Goal: Check status: Check status

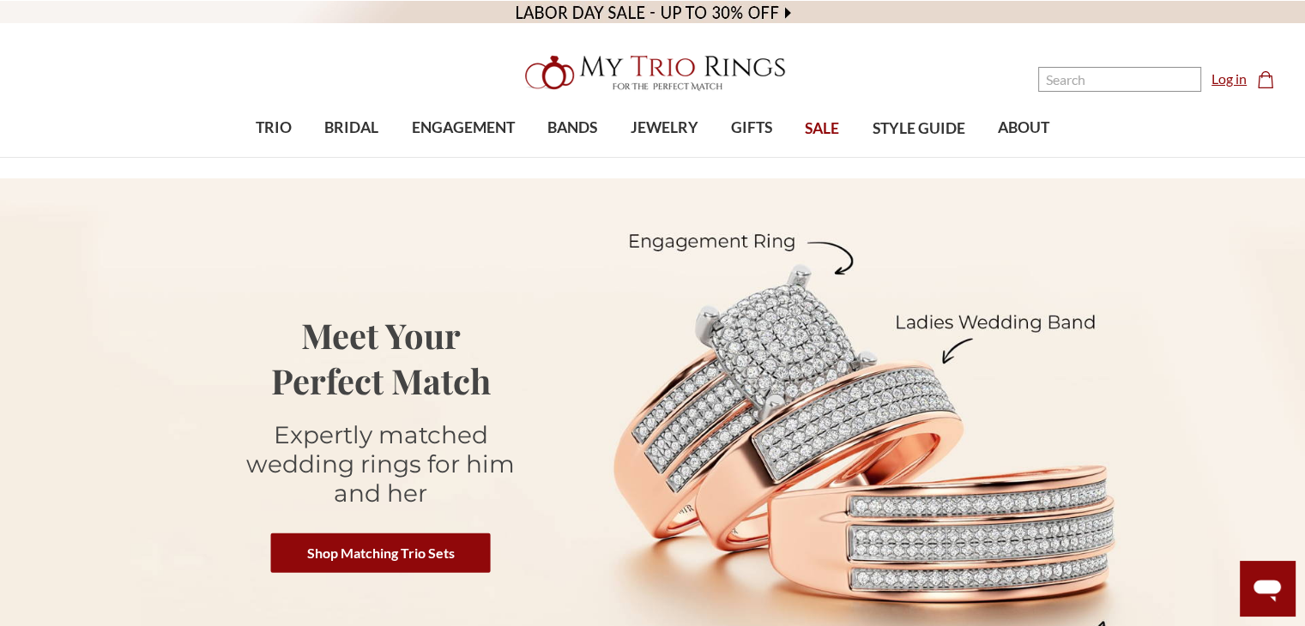
click at [1241, 75] on link "Log in" at bounding box center [1228, 79] width 35 height 21
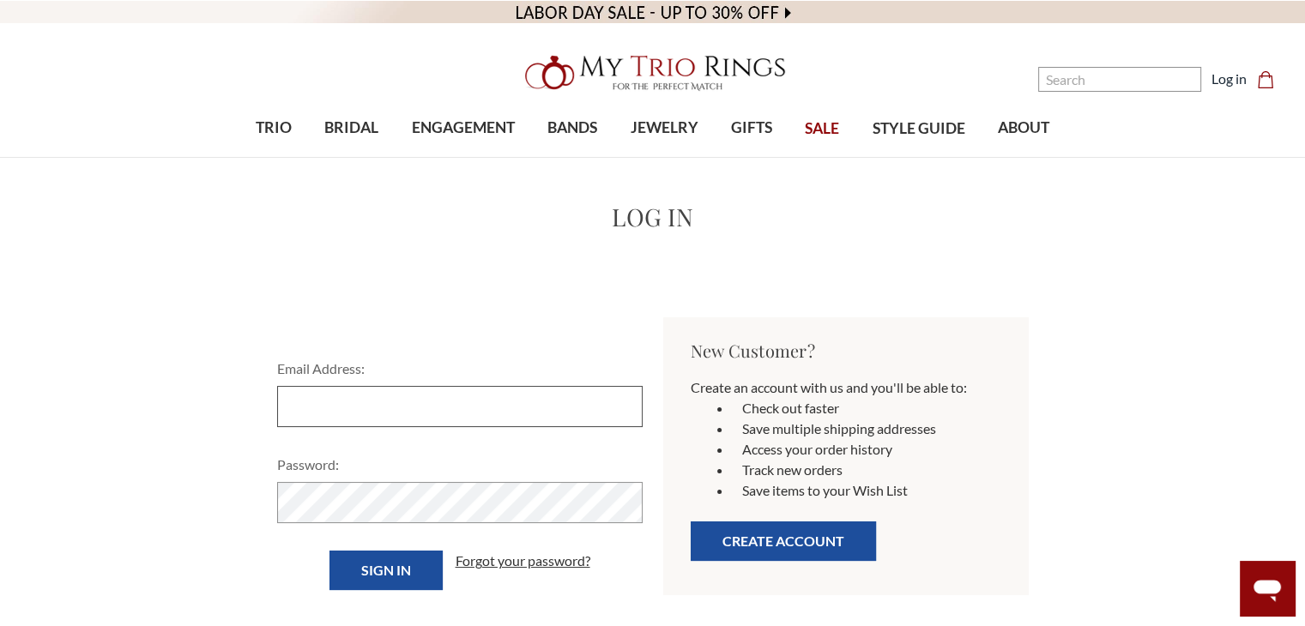
click at [377, 409] on input "Email Address:" at bounding box center [459, 406] width 365 height 41
type input "[EMAIL_ADDRESS][DOMAIN_NAME]"
click at [329, 551] on input "Sign in" at bounding box center [385, 570] width 113 height 39
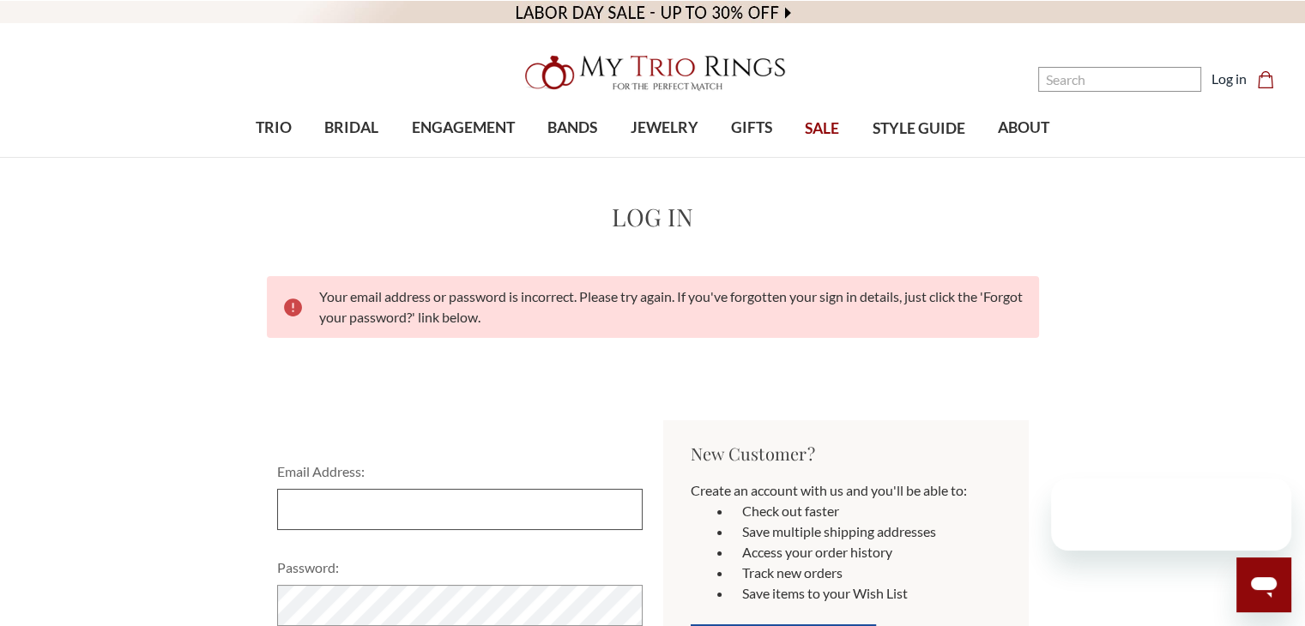
click at [433, 522] on input "Email Address:" at bounding box center [459, 509] width 365 height 41
type input "[EMAIL_ADDRESS][DOMAIN_NAME]"
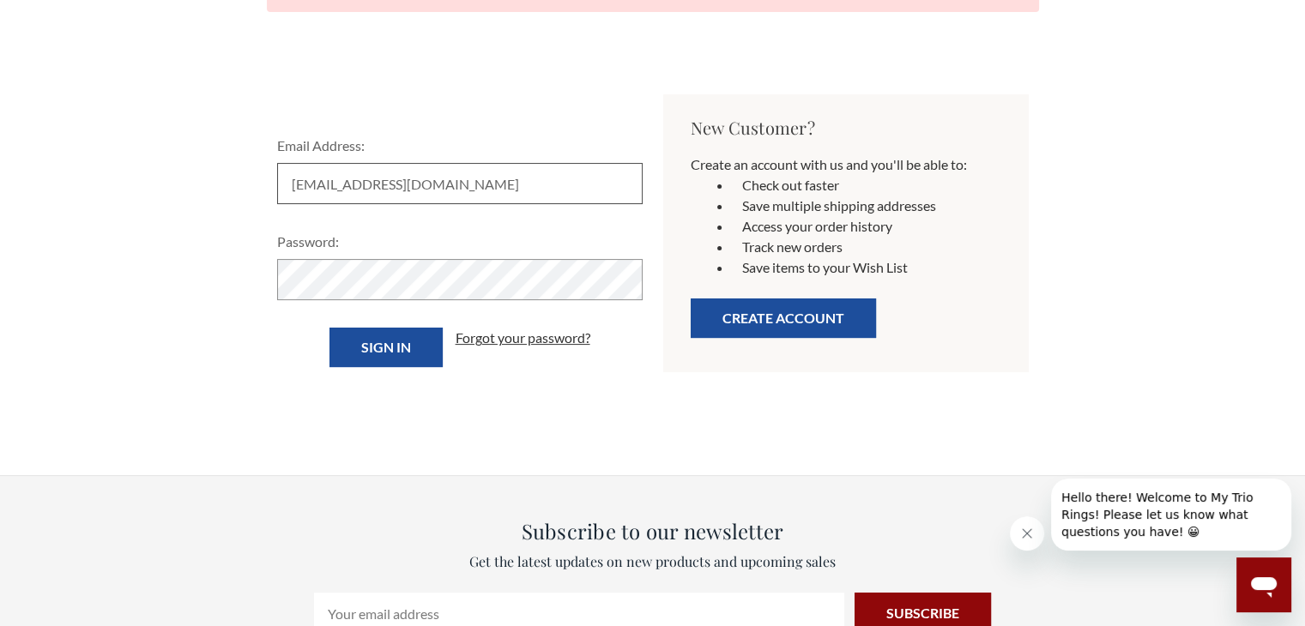
scroll to position [384, 0]
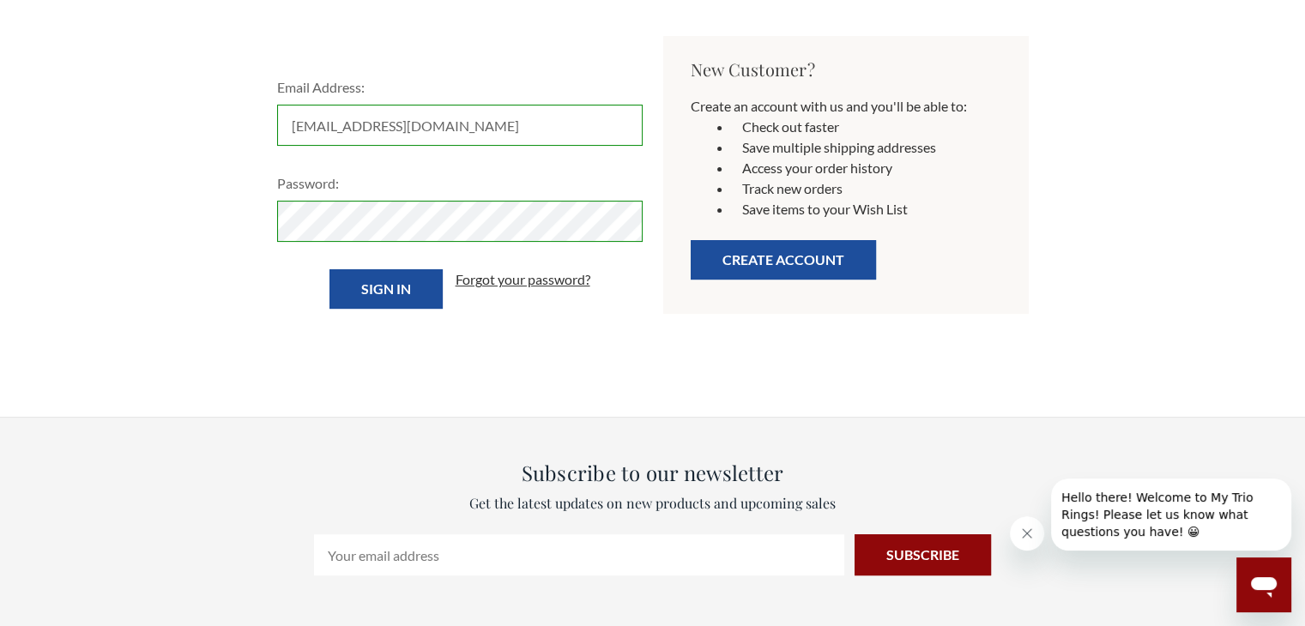
click at [329, 269] on input "Sign in" at bounding box center [385, 288] width 113 height 39
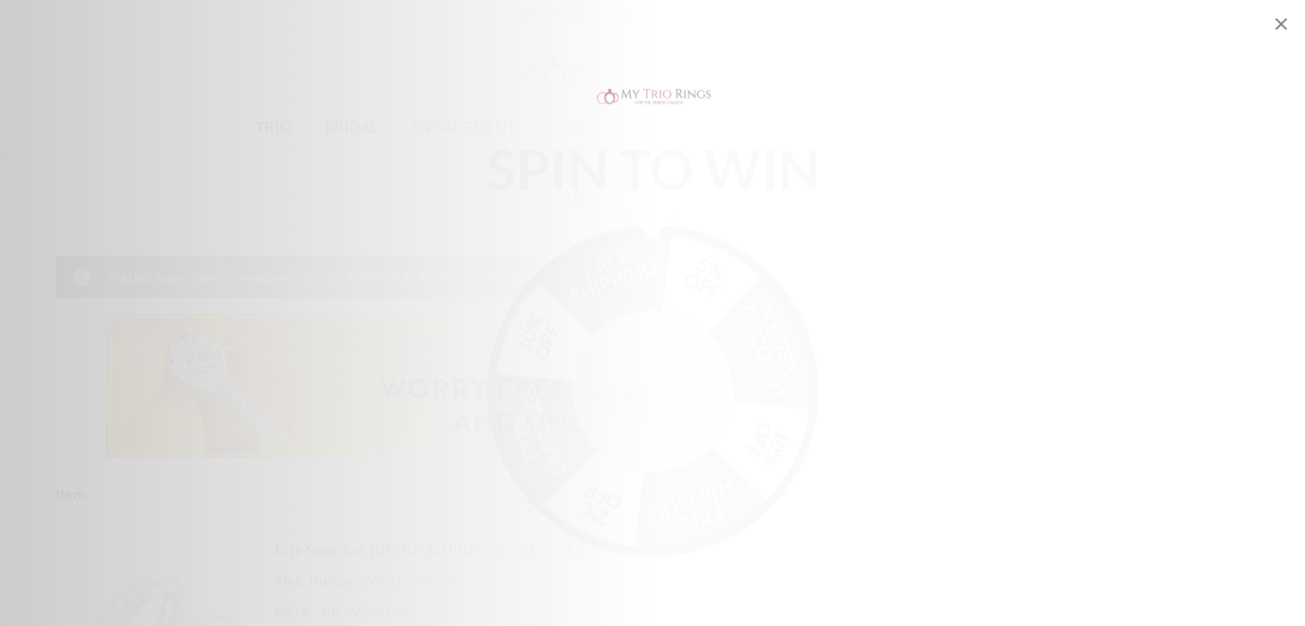
click at [1275, 29] on icon "Close popup" at bounding box center [1281, 24] width 21 height 21
select select "US"
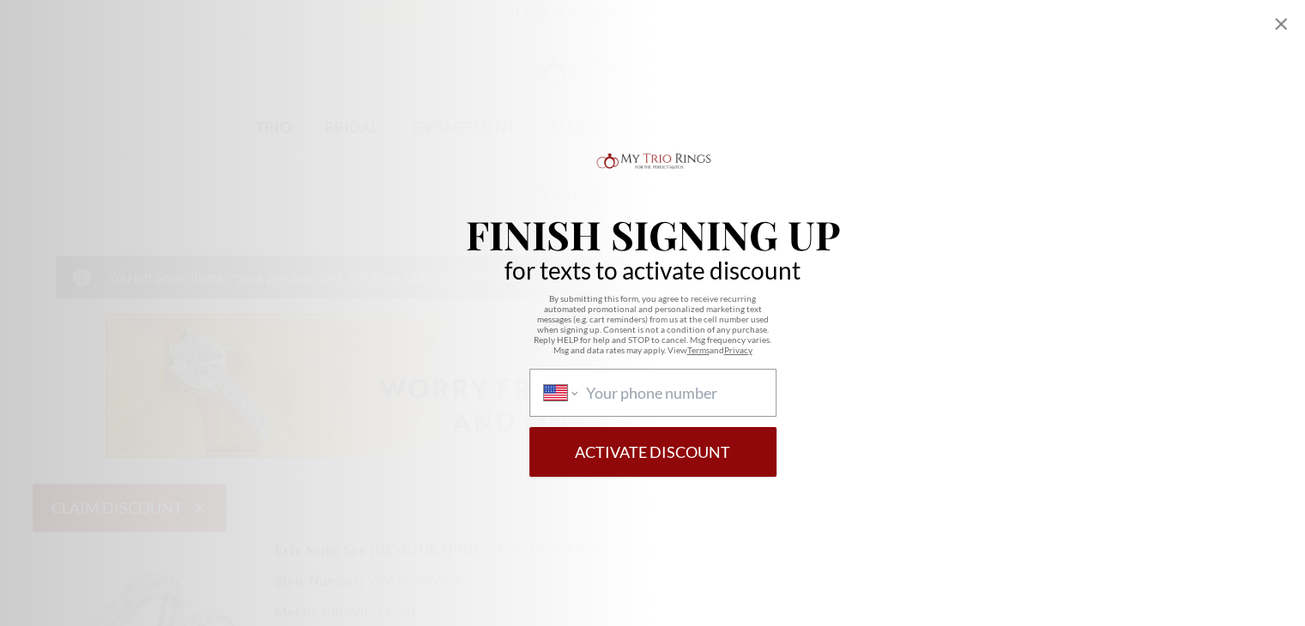
click at [1275, 29] on icon "Close popup" at bounding box center [1281, 24] width 21 height 21
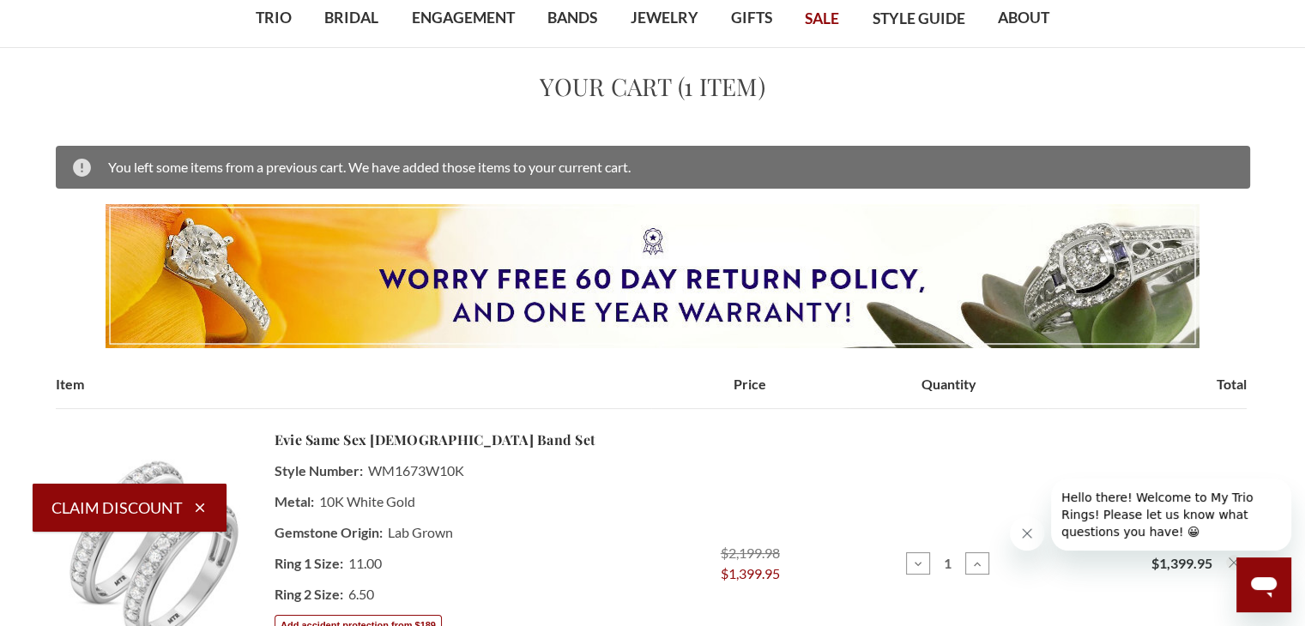
scroll to position [110, 0]
select select "US"
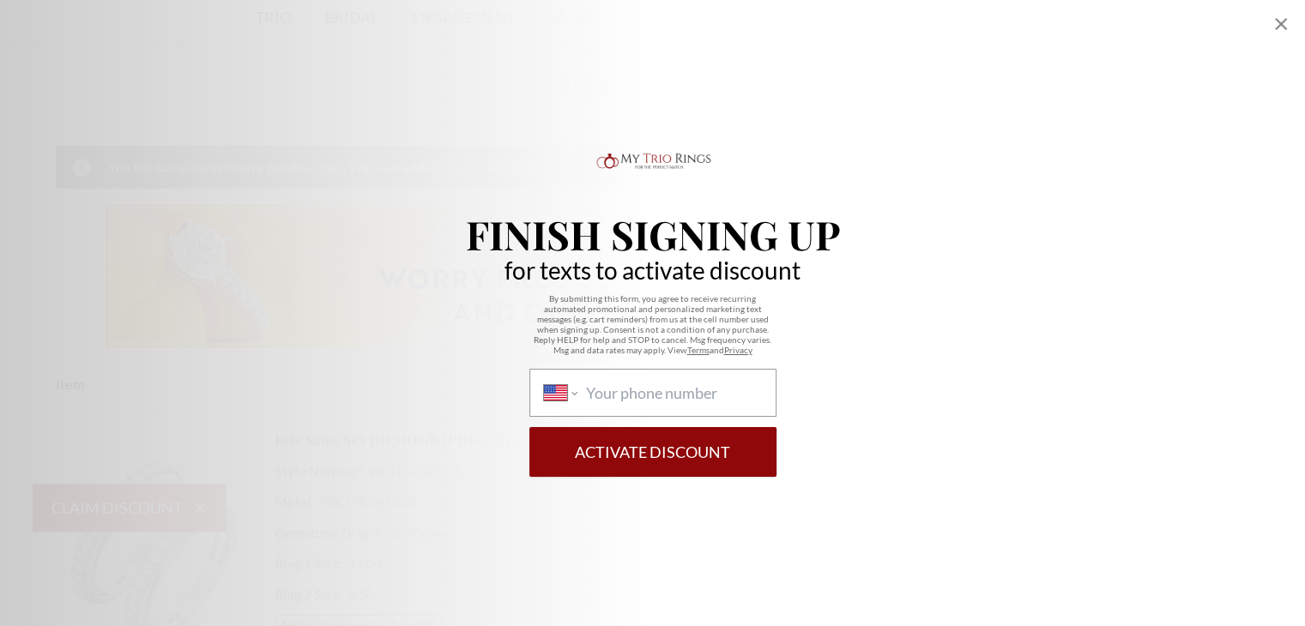
click at [1297, 13] on div "Finish Signing Up for texts to activate discount By submitting this form, you a…" at bounding box center [652, 313] width 1305 height 626
click at [1284, 21] on icon "Close popup" at bounding box center [1281, 24] width 21 height 21
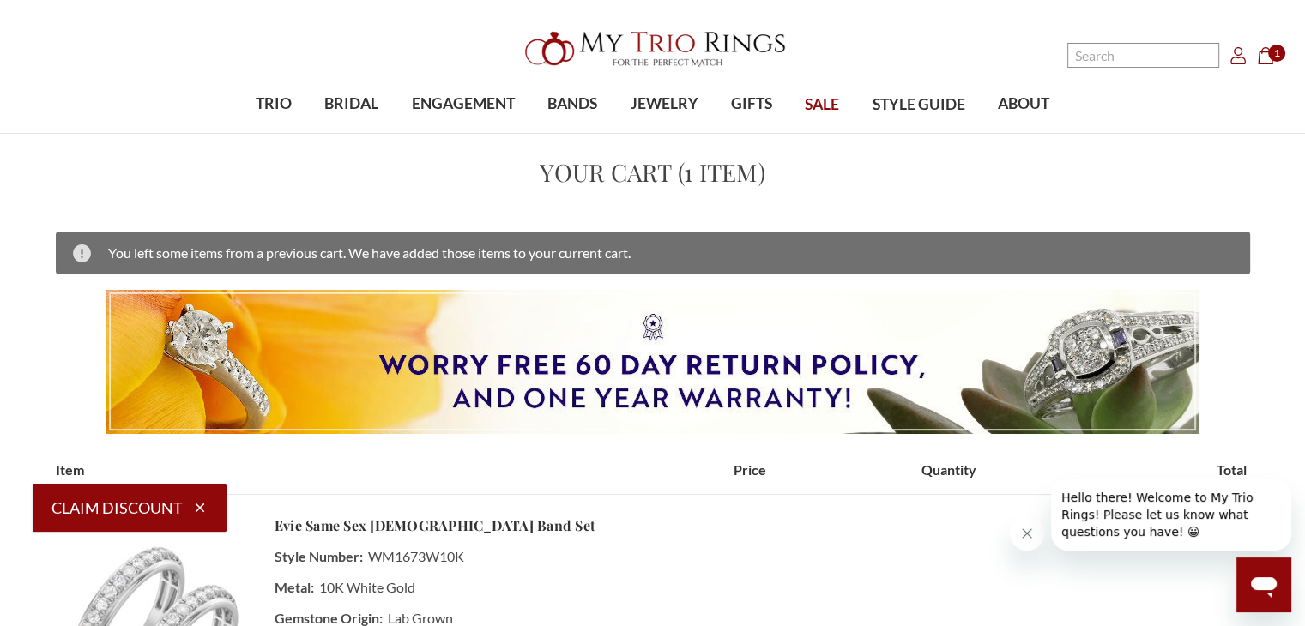
scroll to position [0, 0]
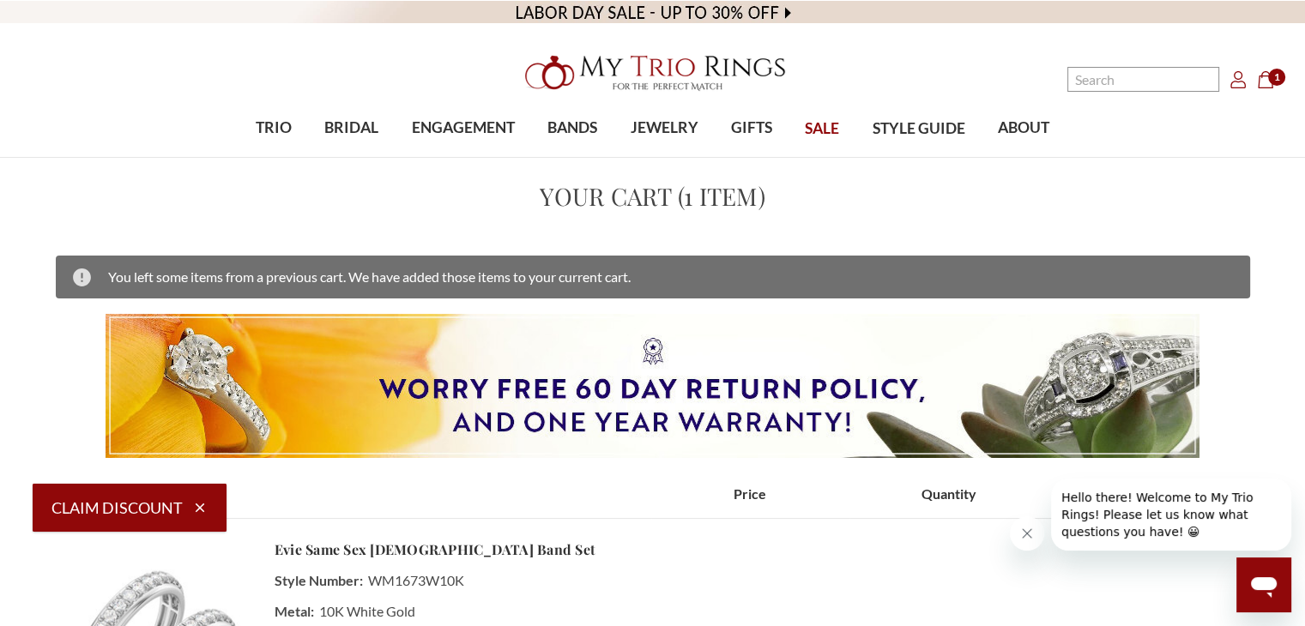
click at [1238, 89] on ul "Search Search Search Account Account Cart Cart 1" at bounding box center [1167, 79] width 233 height 25
click at [1239, 71] on icon "Account Account" at bounding box center [1237, 79] width 17 height 17
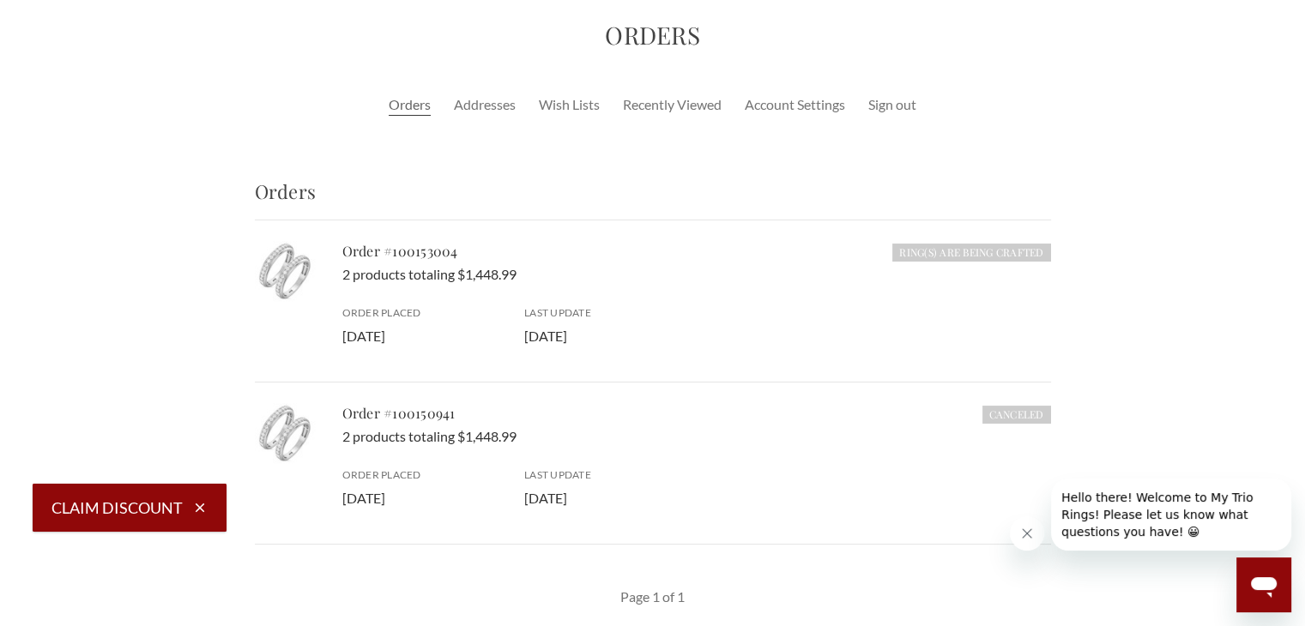
scroll to position [160, 0]
click at [387, 251] on link "Order #100153004" at bounding box center [400, 252] width 116 height 18
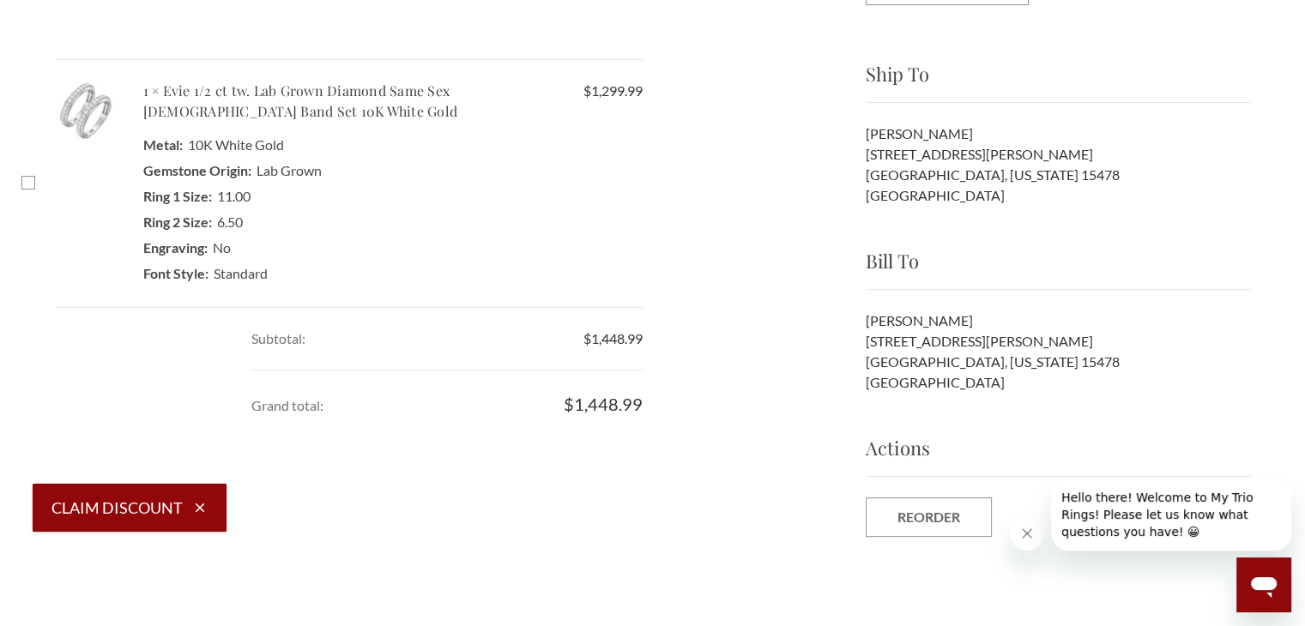
scroll to position [542, 0]
